Goal: Check status

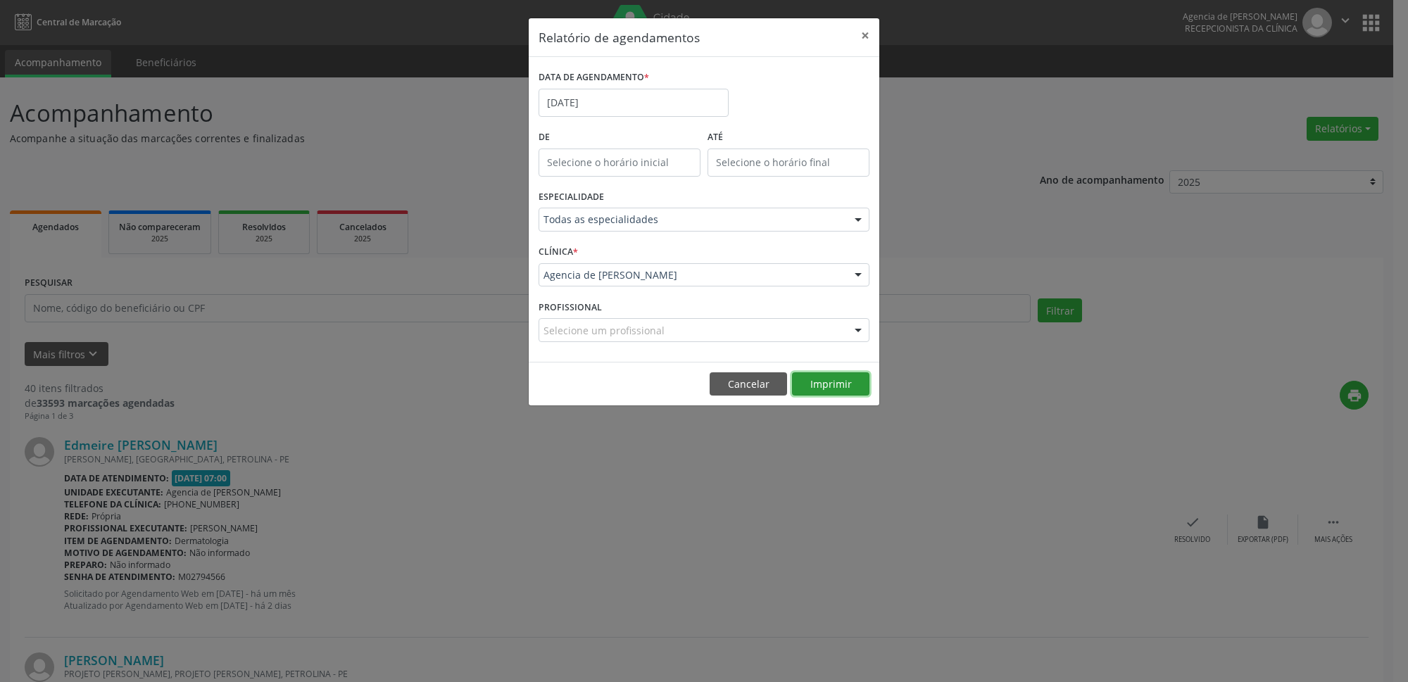
click at [844, 382] on button "Imprimir" at bounding box center [830, 385] width 77 height 24
click at [792, 373] on button "Imprimir" at bounding box center [830, 385] width 77 height 24
click at [865, 32] on button "×" at bounding box center [865, 35] width 28 height 35
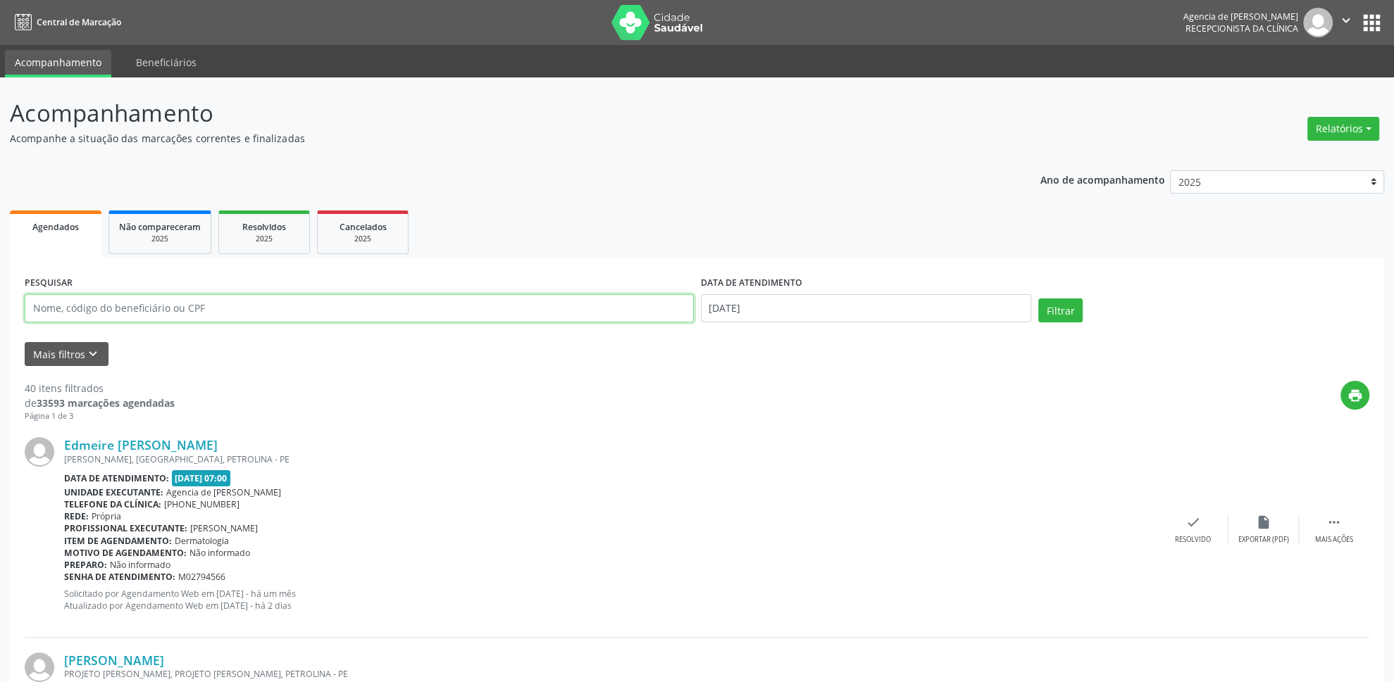
click at [131, 307] on input "text" at bounding box center [359, 308] width 669 height 28
type input "[DATE][PERSON_NAME]"
click at [789, 308] on input "[DATE]" at bounding box center [866, 308] width 331 height 28
click at [721, 339] on span at bounding box center [712, 336] width 24 height 24
select select "6"
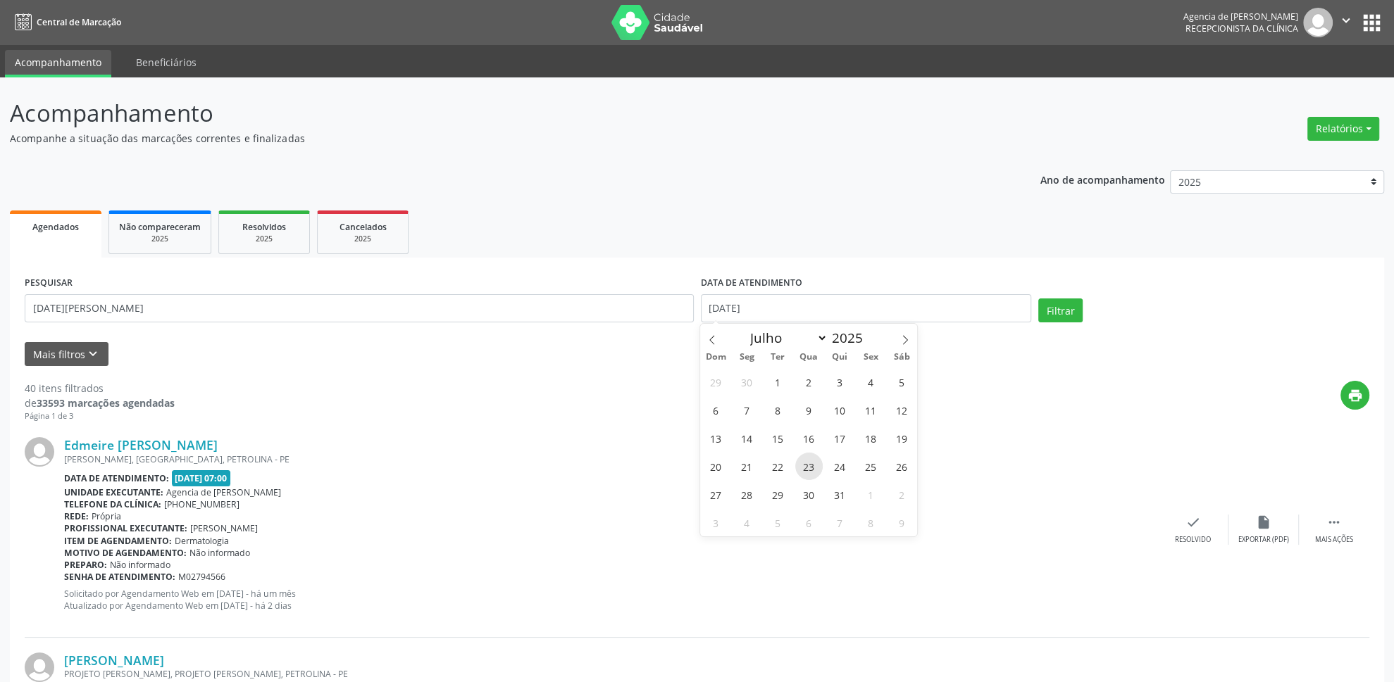
click at [813, 473] on span "23" at bounding box center [808, 466] width 27 height 27
type input "[DATE]"
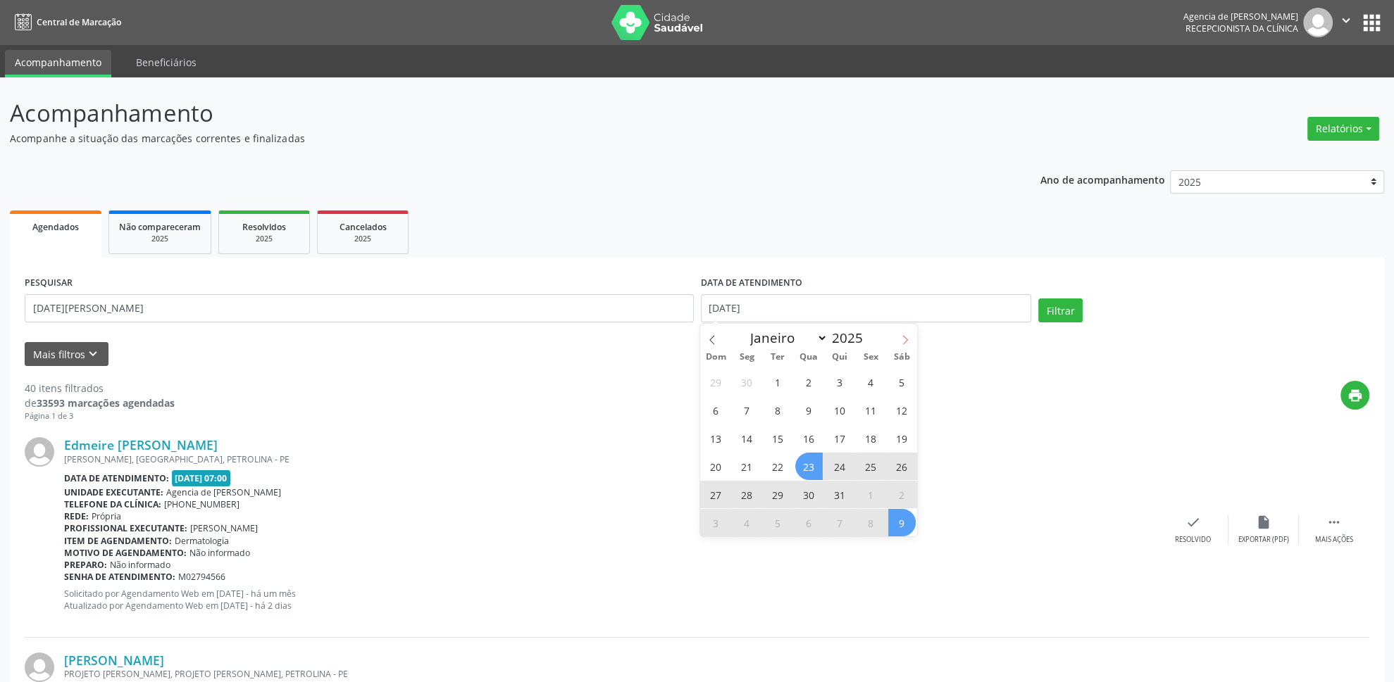
click at [901, 341] on icon at bounding box center [905, 340] width 10 height 10
select select "7"
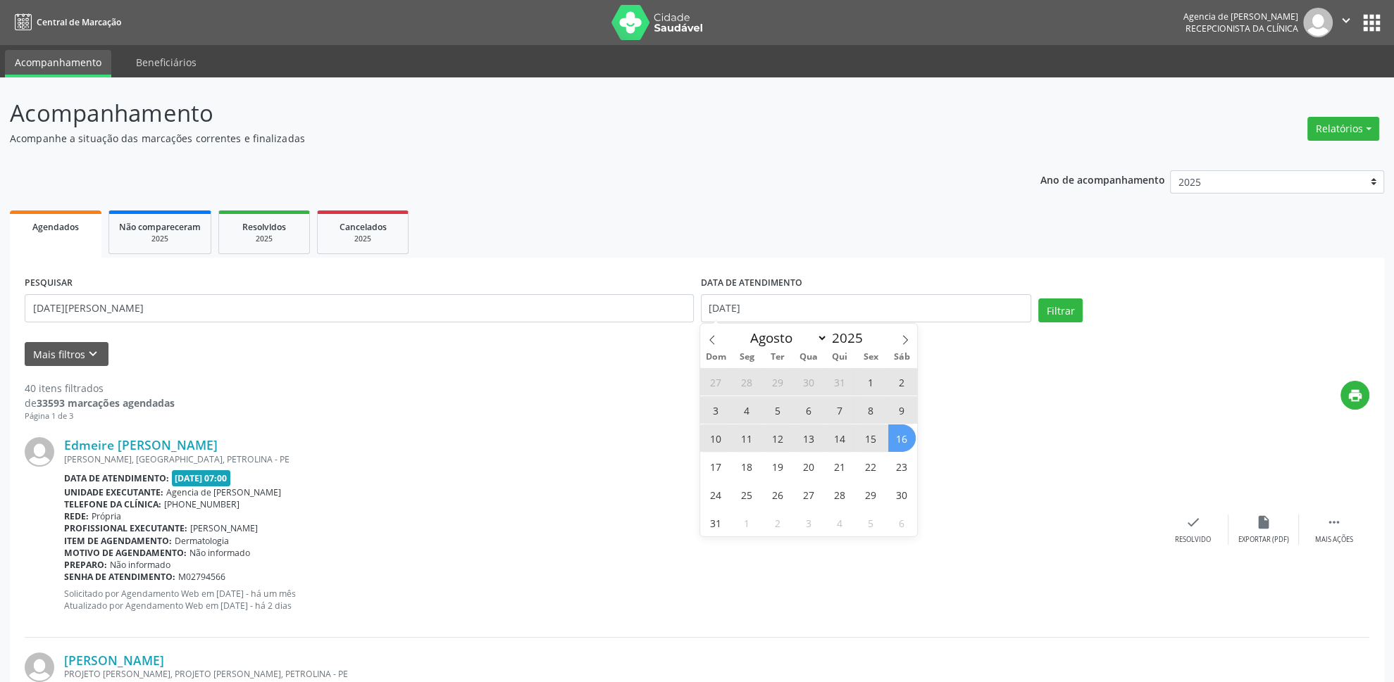
click at [903, 440] on span "16" at bounding box center [901, 438] width 27 height 27
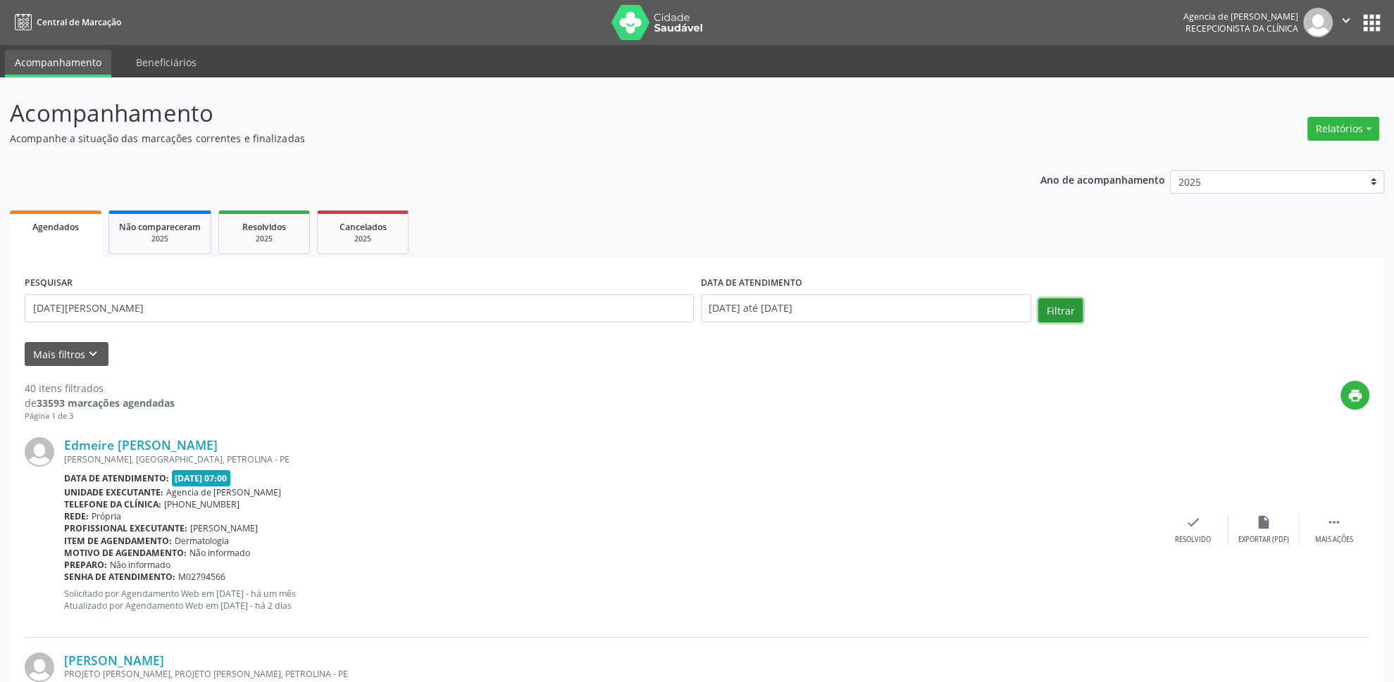
click at [1050, 306] on button "Filtrar" at bounding box center [1060, 311] width 44 height 24
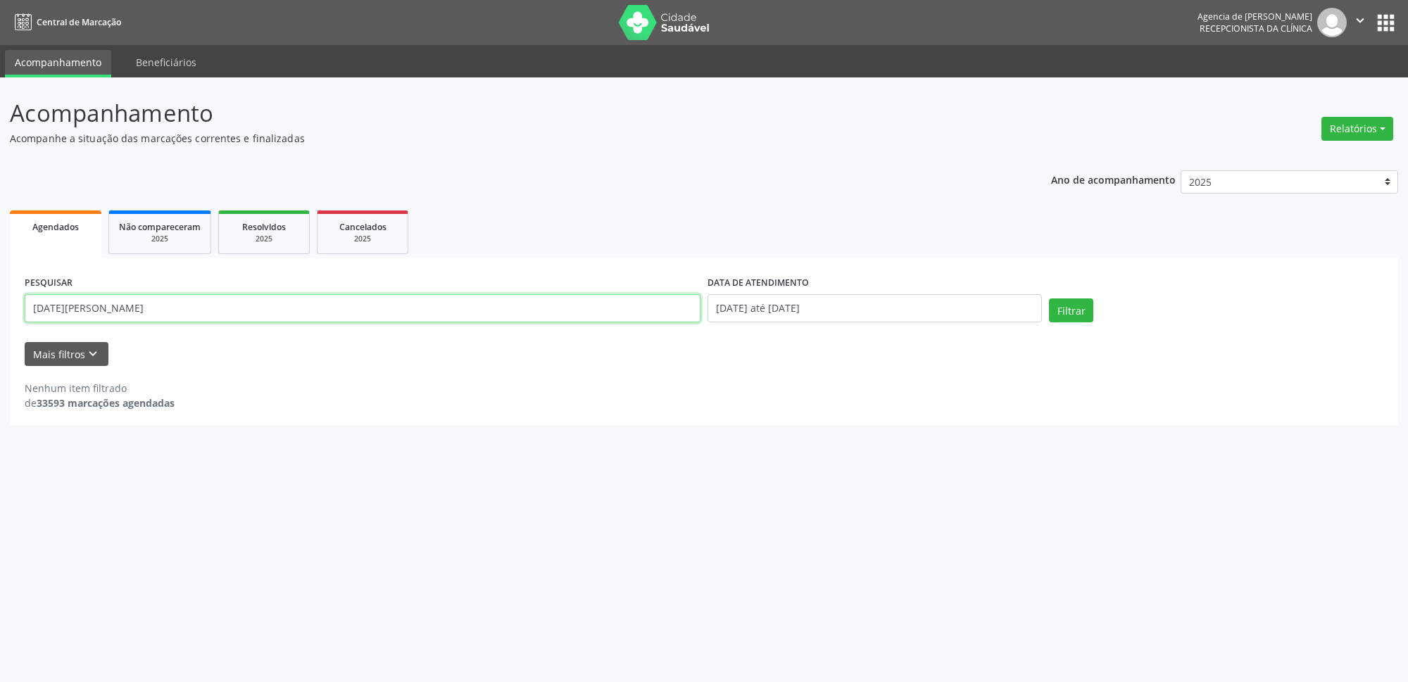
click at [87, 308] on input "[DATE][PERSON_NAME]" at bounding box center [363, 308] width 676 height 28
type input "[DATE][PERSON_NAME]"
click at [1065, 314] on button "Filtrar" at bounding box center [1071, 311] width 44 height 24
